Goal: Information Seeking & Learning: Find specific page/section

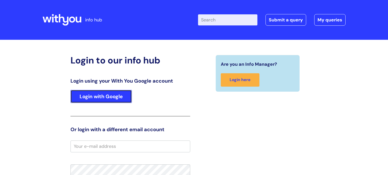
click at [120, 98] on link "Login with Google" at bounding box center [100, 96] width 61 height 13
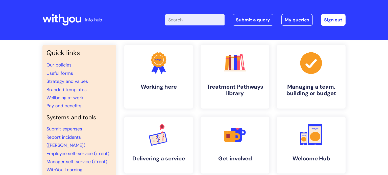
click at [208, 16] on input "Enter your search term here..." at bounding box center [194, 19] width 59 height 11
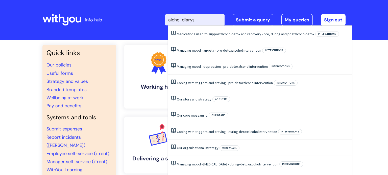
type input "alchol diarys"
click button "Search" at bounding box center [0, 0] width 0 height 0
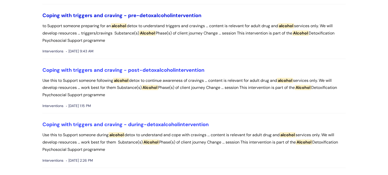
scroll to position [529, 0]
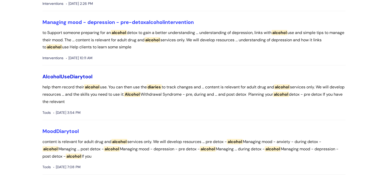
click at [82, 75] on span "Diary" at bounding box center [76, 76] width 13 height 7
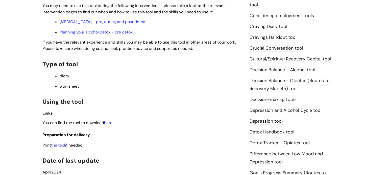
scroll to position [185, 0]
click at [108, 123] on link "here" at bounding box center [108, 122] width 8 height 5
